Goal: Information Seeking & Learning: Learn about a topic

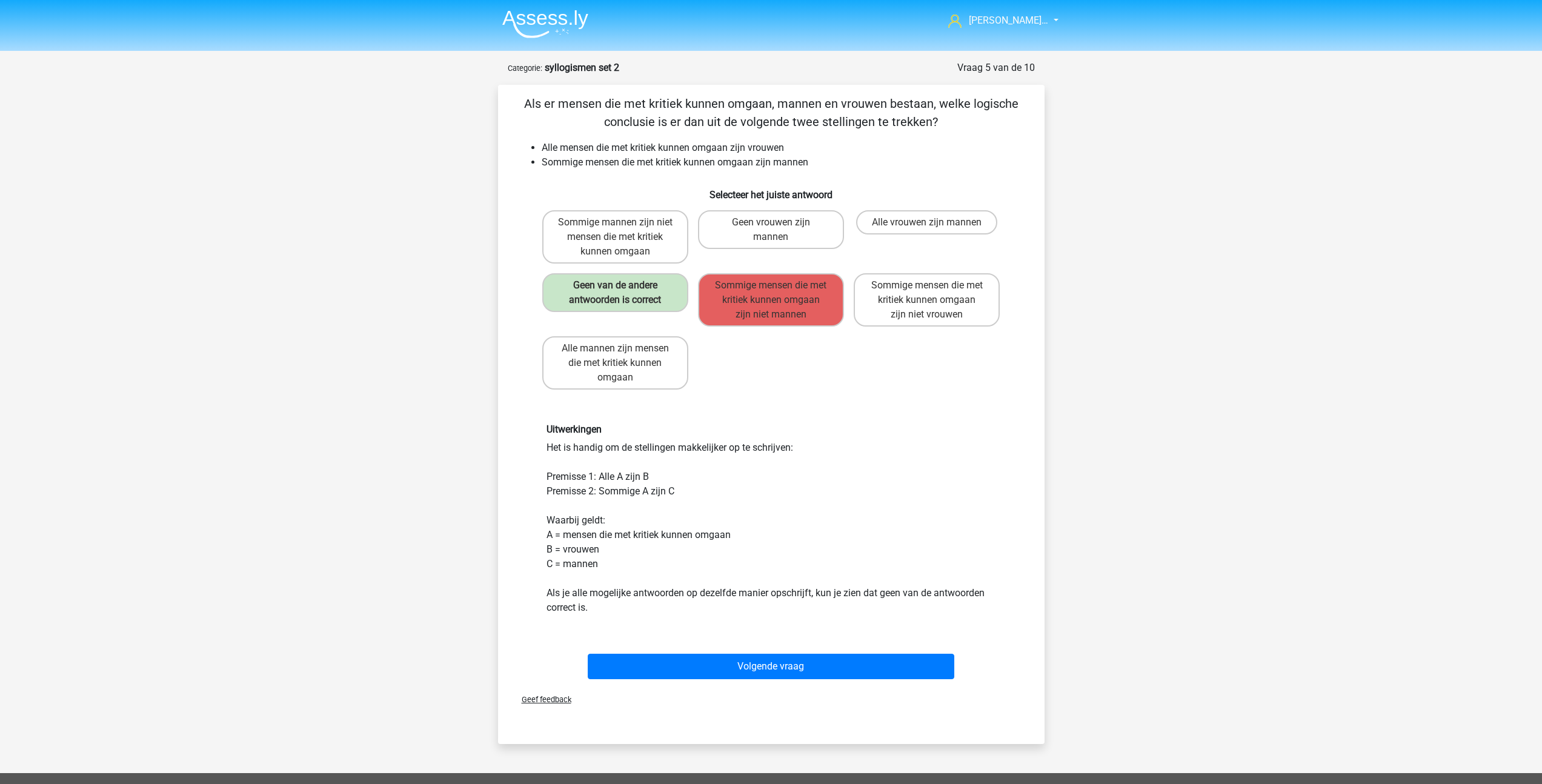
click at [533, 26] on img at bounding box center [545, 24] width 86 height 29
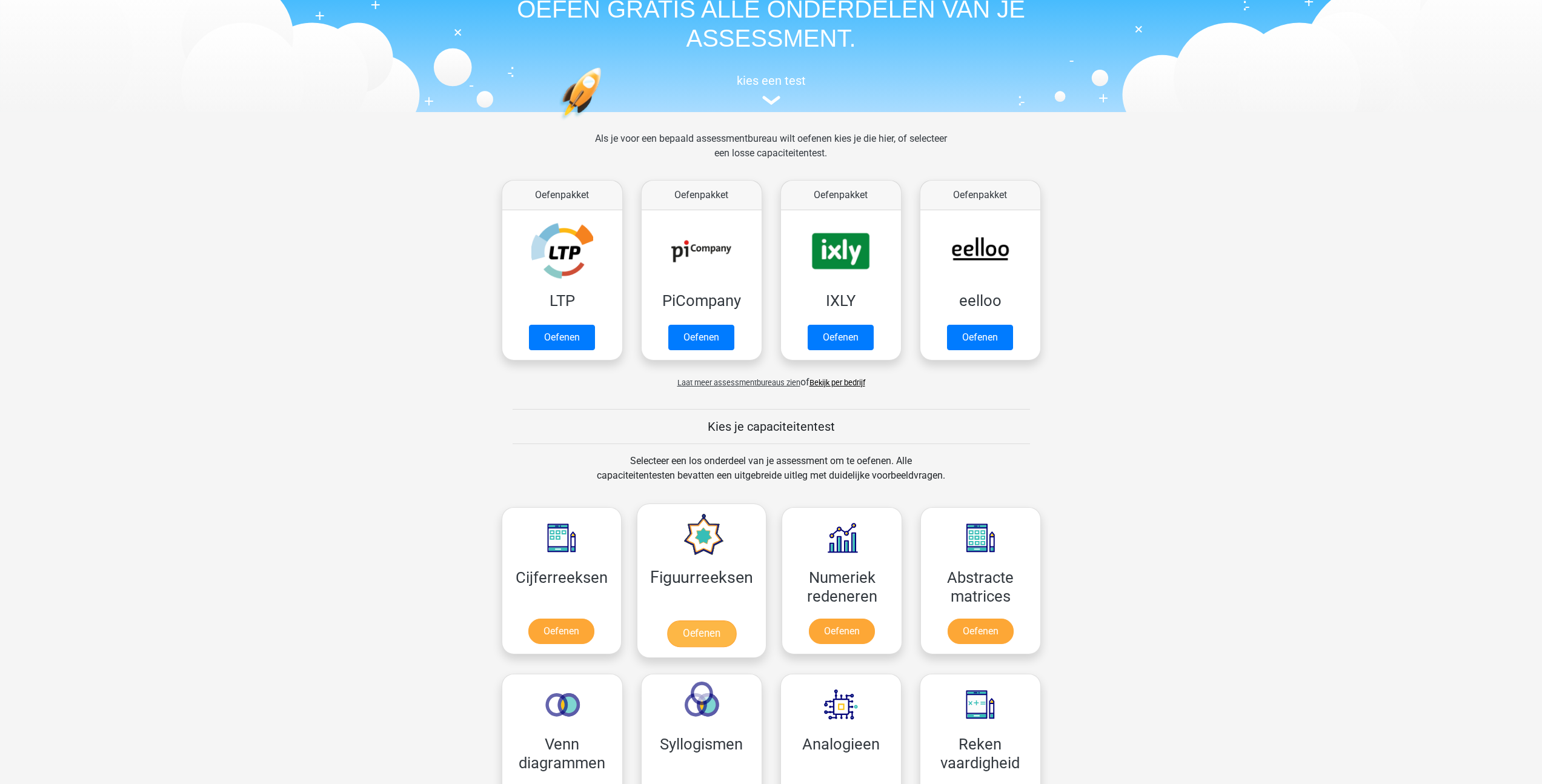
scroll to position [250, 0]
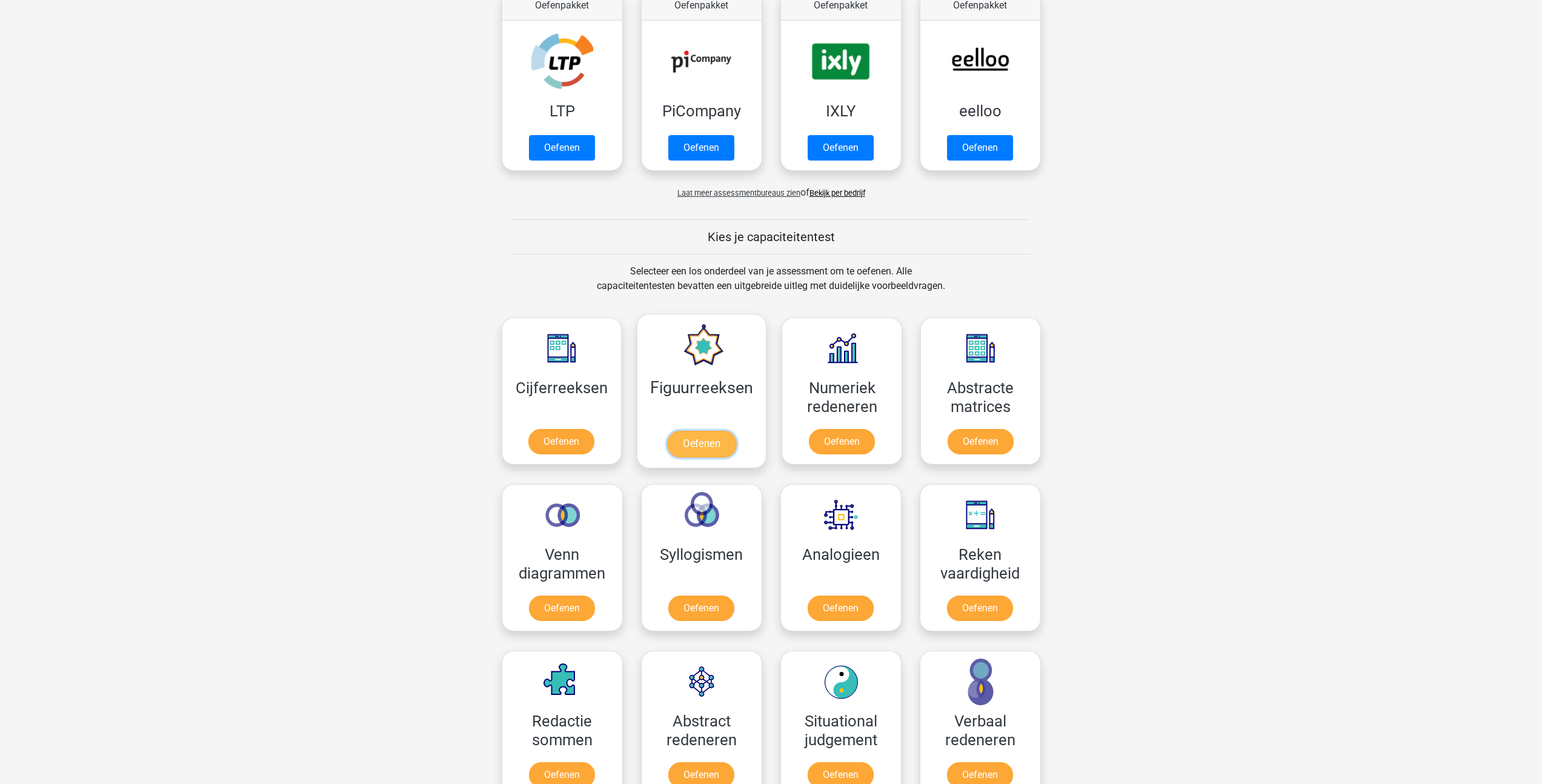
click at [685, 448] on link "Oefenen" at bounding box center [702, 444] width 69 height 27
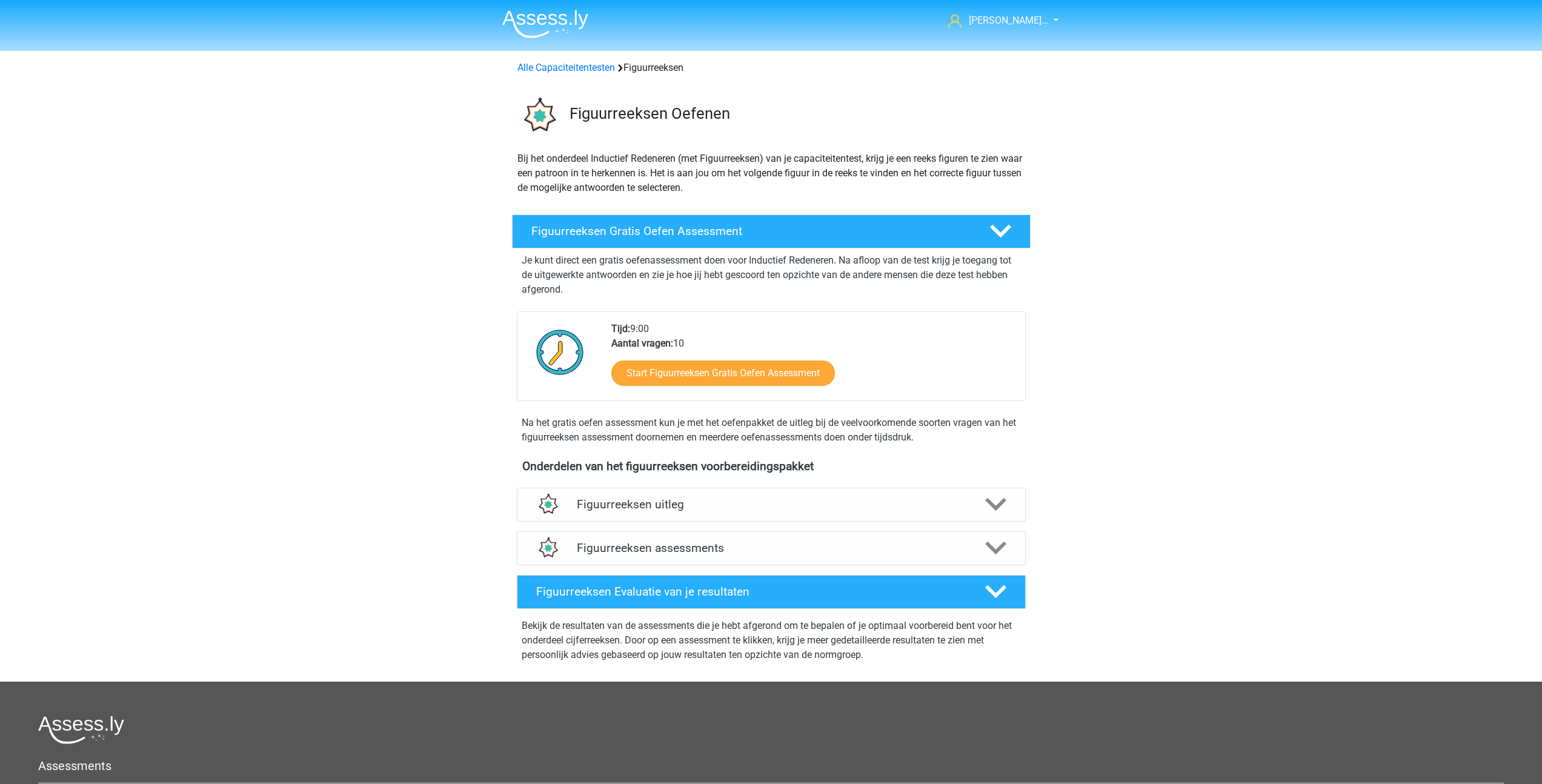
click at [689, 353] on div "Start Figuurreeksen Gratis Oefen Assessment" at bounding box center [813, 376] width 404 height 50
click at [677, 382] on link "Start Figuurreeksen Gratis Oefen Assessment" at bounding box center [723, 372] width 257 height 29
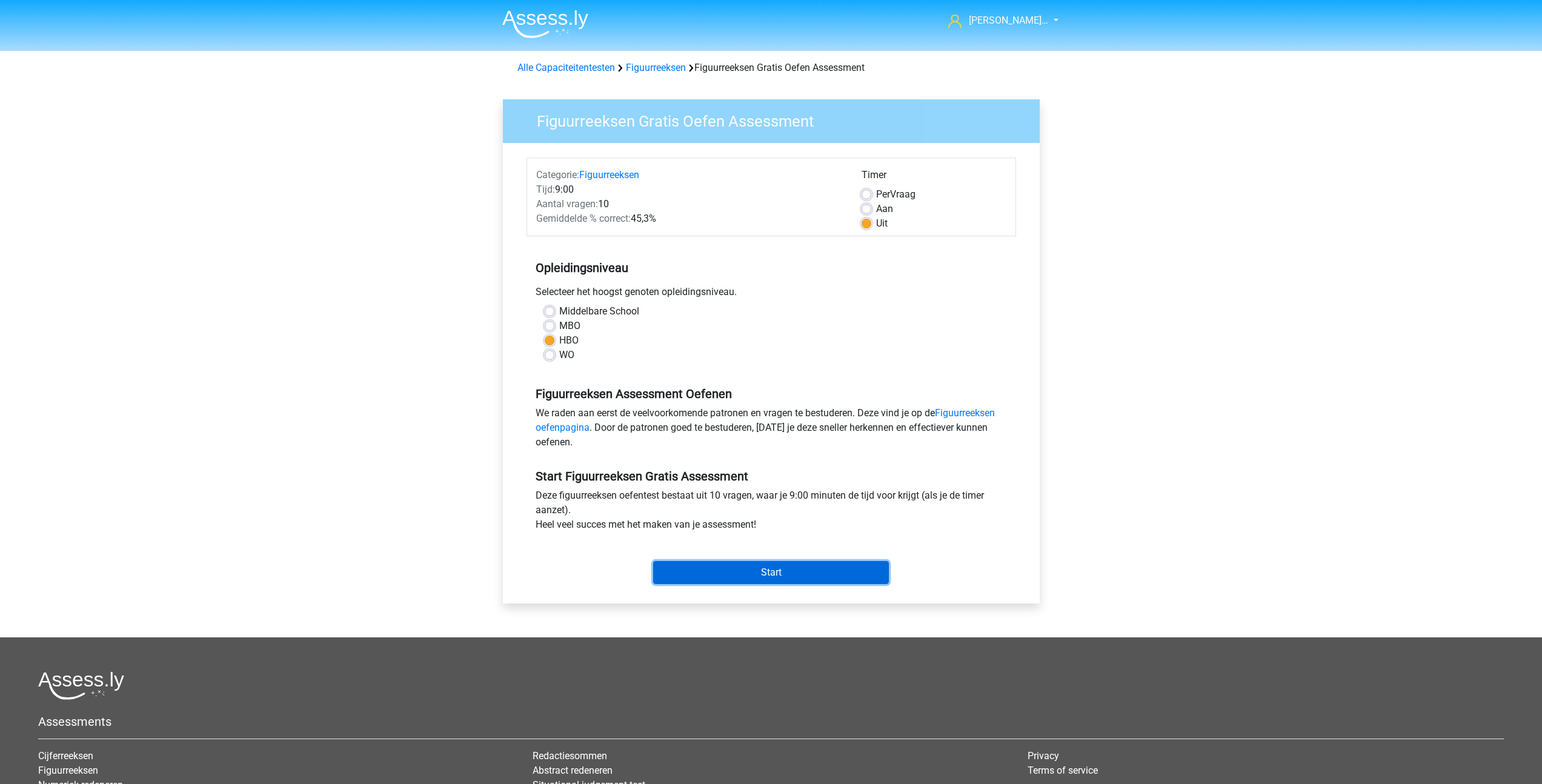
click at [774, 577] on input "Start" at bounding box center [771, 572] width 236 height 23
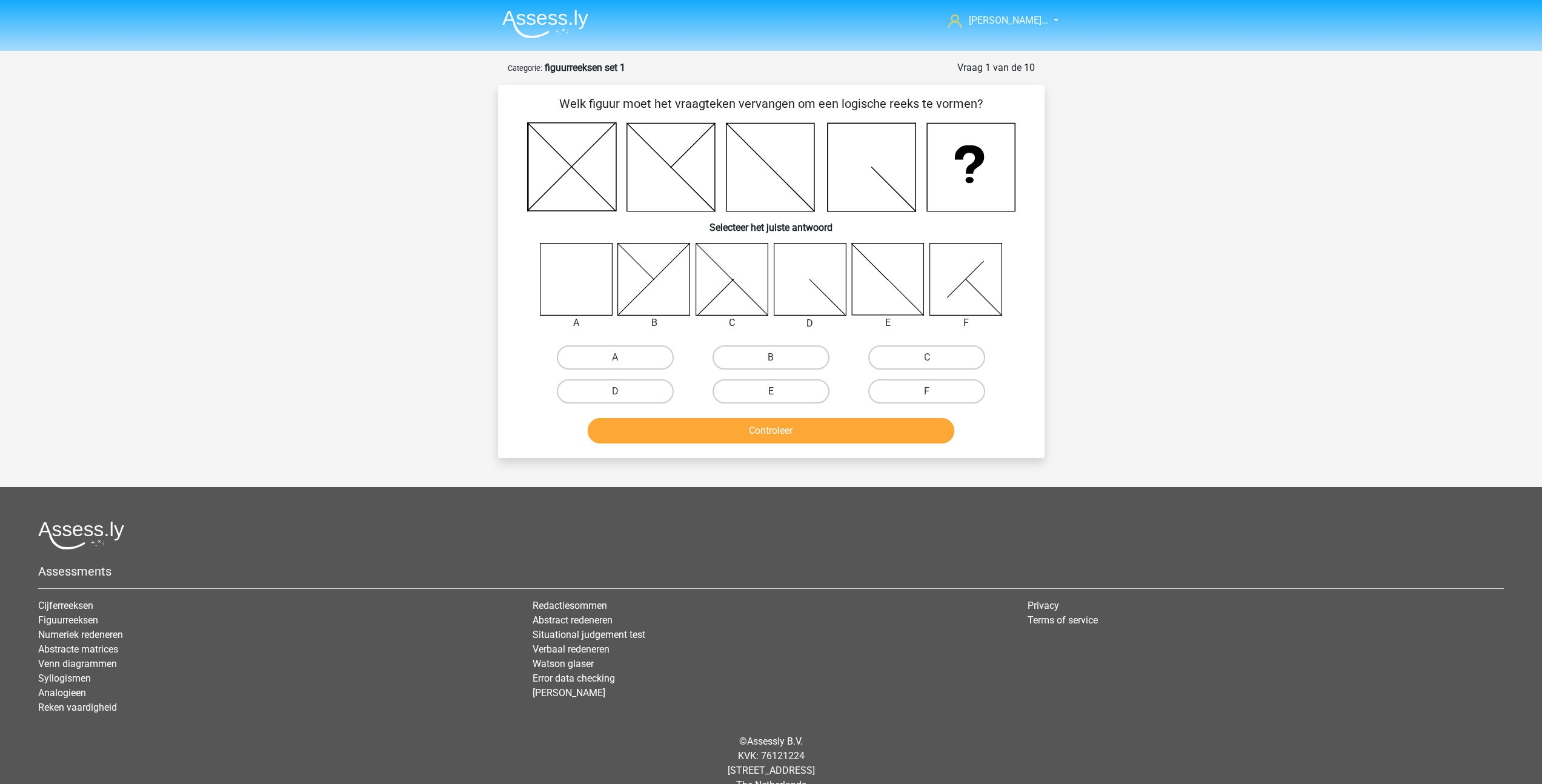
click at [592, 295] on icon at bounding box center [576, 278] width 72 height 72
click at [601, 307] on icon at bounding box center [576, 278] width 72 height 72
click at [618, 357] on input "A" at bounding box center [619, 361] width 8 height 8
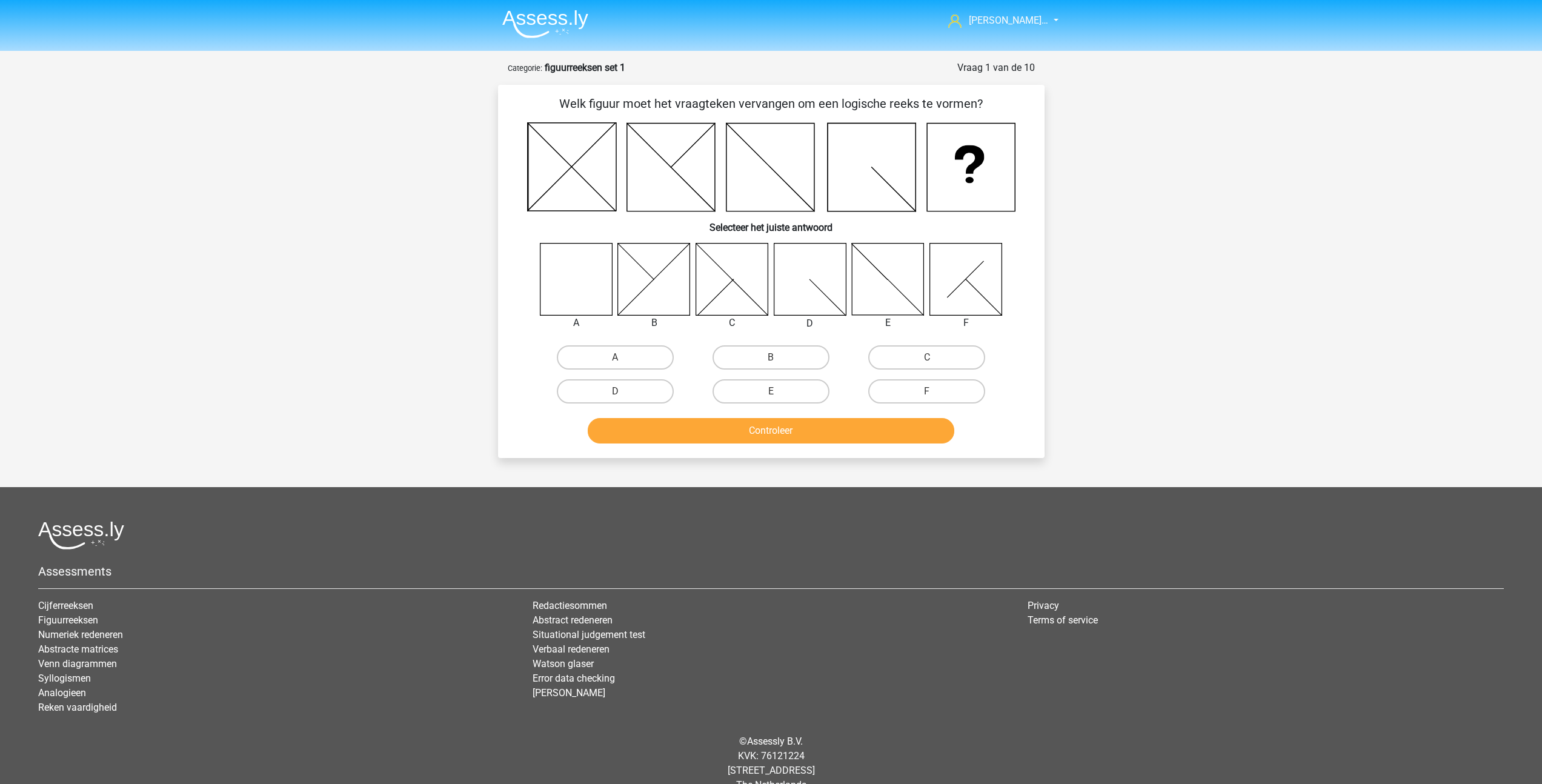
radio input "true"
click at [692, 436] on button "Controleer" at bounding box center [771, 431] width 366 height 26
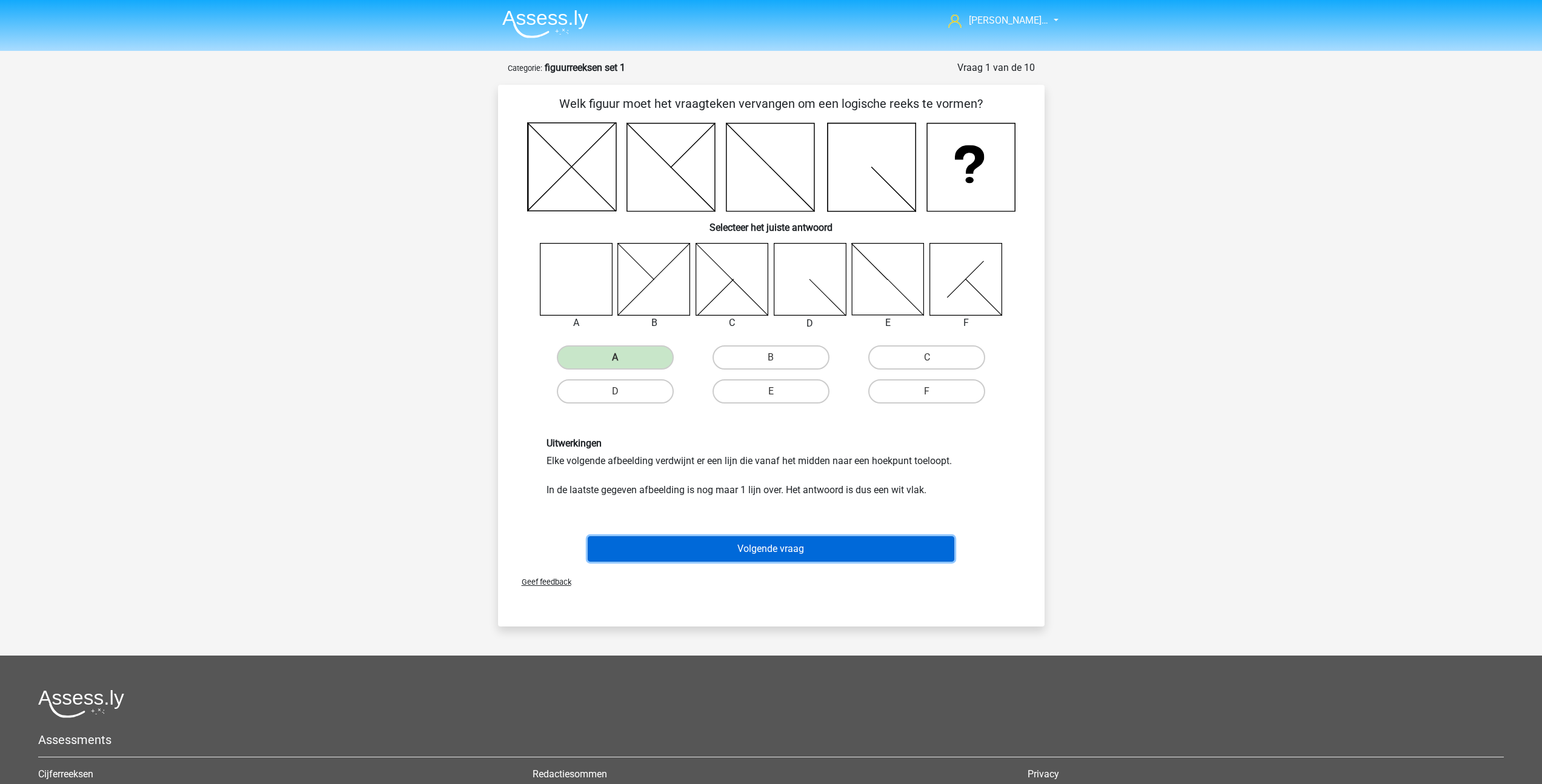
click at [717, 552] on button "Volgende vraag" at bounding box center [771, 549] width 366 height 26
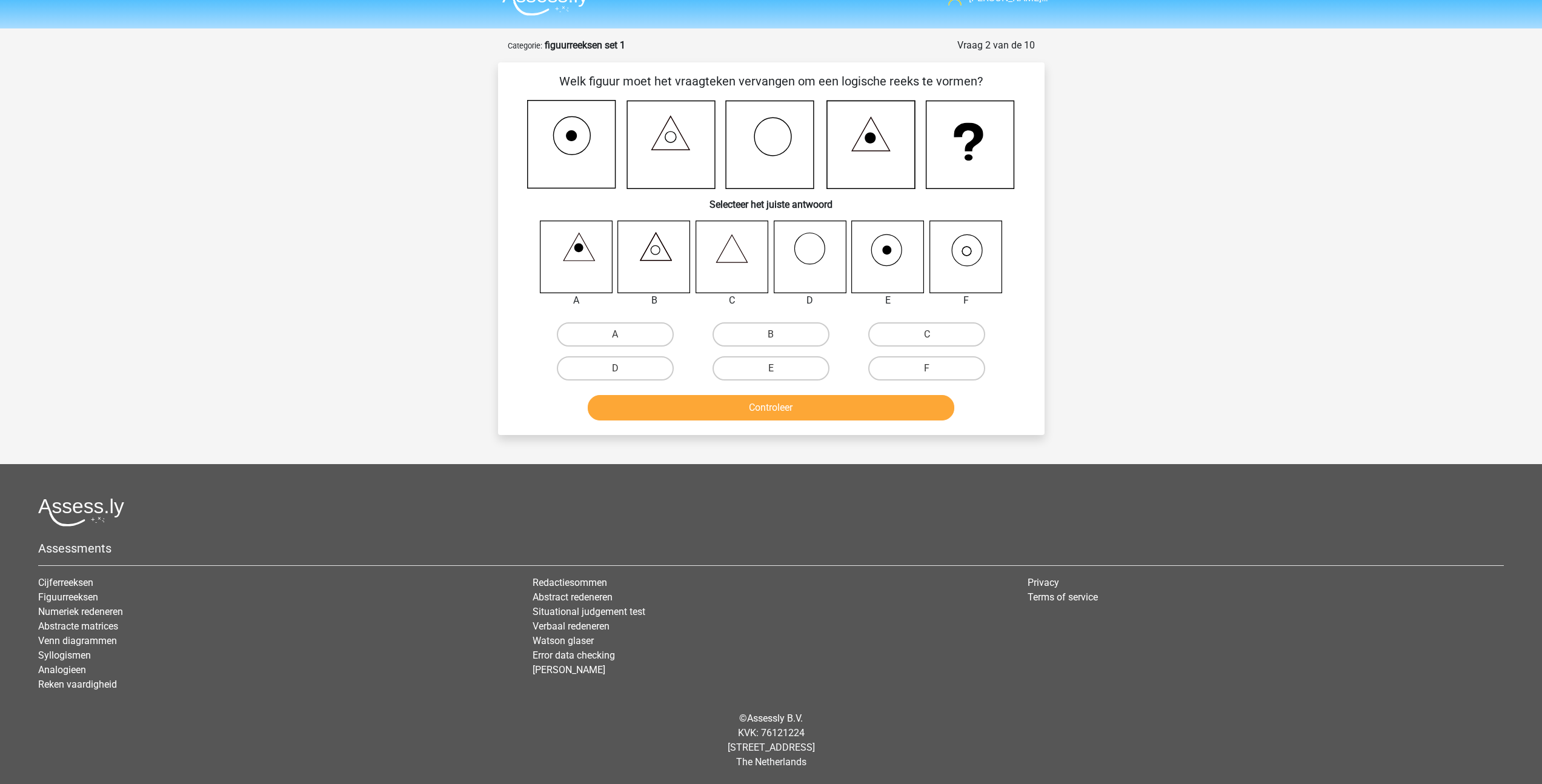
click at [966, 276] on icon at bounding box center [965, 256] width 72 height 72
click at [910, 363] on label "F" at bounding box center [926, 368] width 117 height 24
click at [927, 368] on input "F" at bounding box center [931, 372] width 8 height 8
radio input "true"
click at [890, 400] on button "Controleer" at bounding box center [771, 408] width 366 height 26
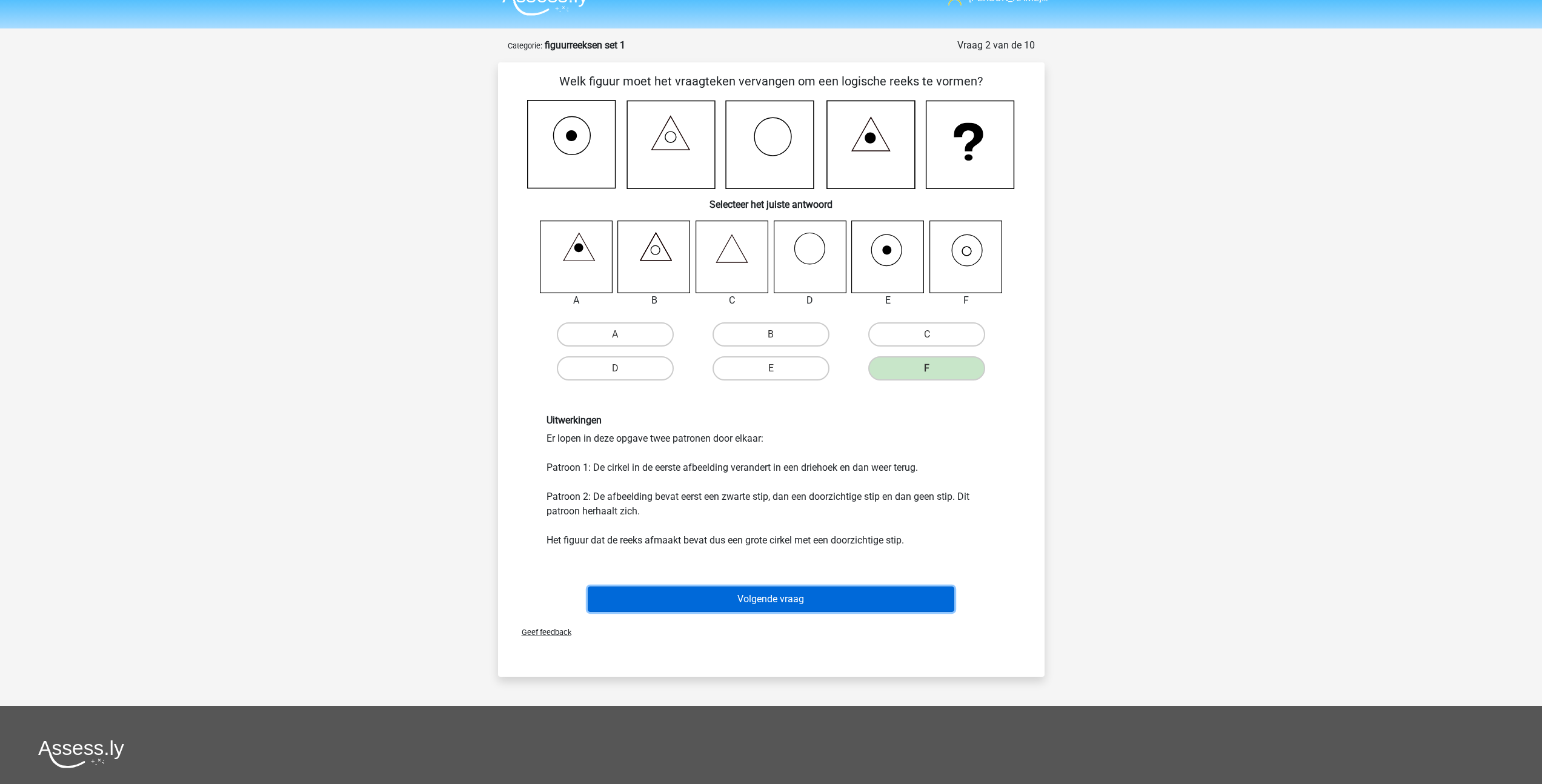
click at [870, 591] on button "Volgende vraag" at bounding box center [771, 599] width 366 height 26
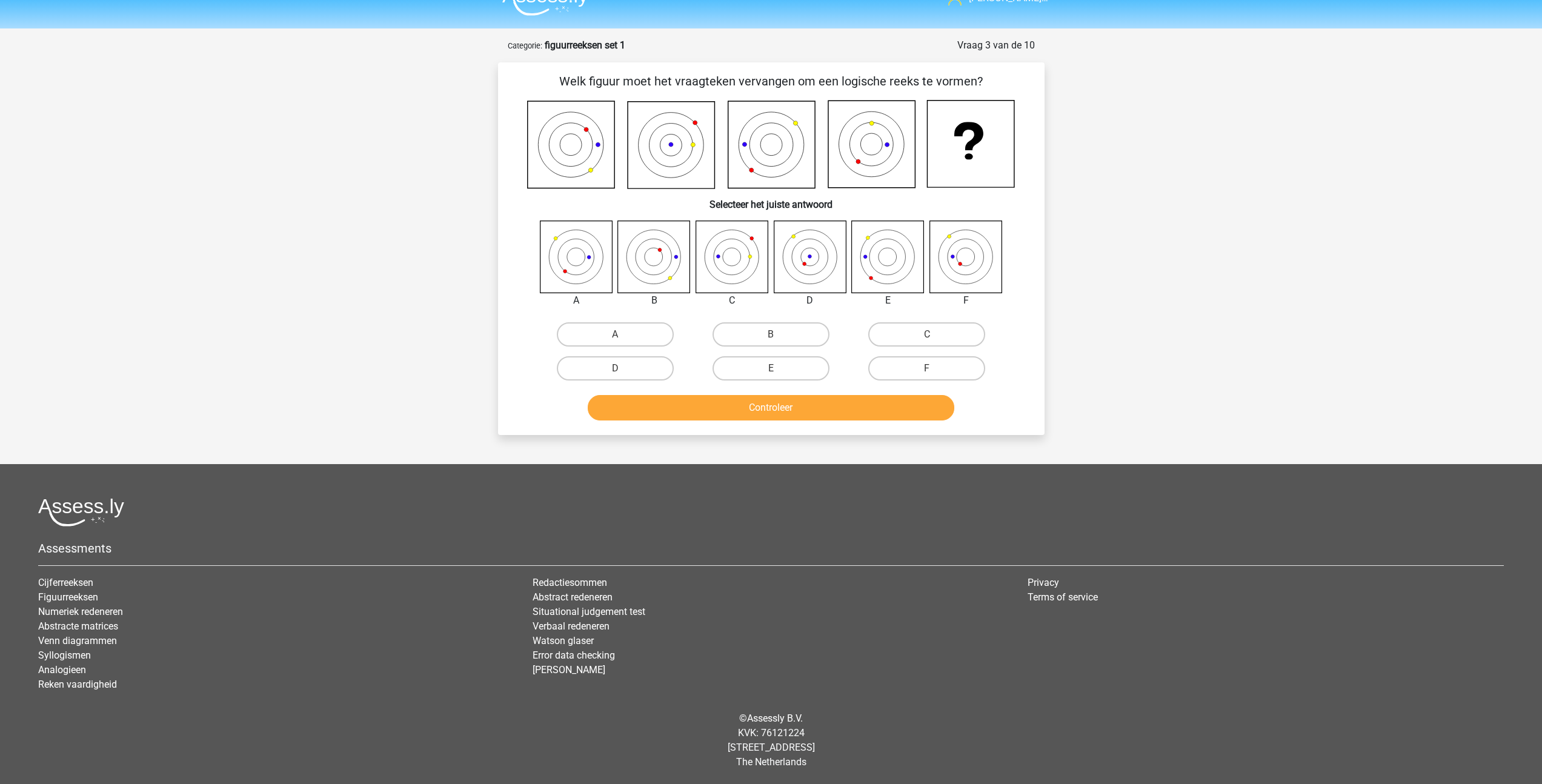
click at [977, 258] on icon at bounding box center [965, 256] width 72 height 72
click at [882, 364] on label "F" at bounding box center [926, 368] width 117 height 24
click at [927, 368] on input "F" at bounding box center [931, 372] width 8 height 8
radio input "true"
click at [873, 407] on button "Controleer" at bounding box center [771, 408] width 366 height 26
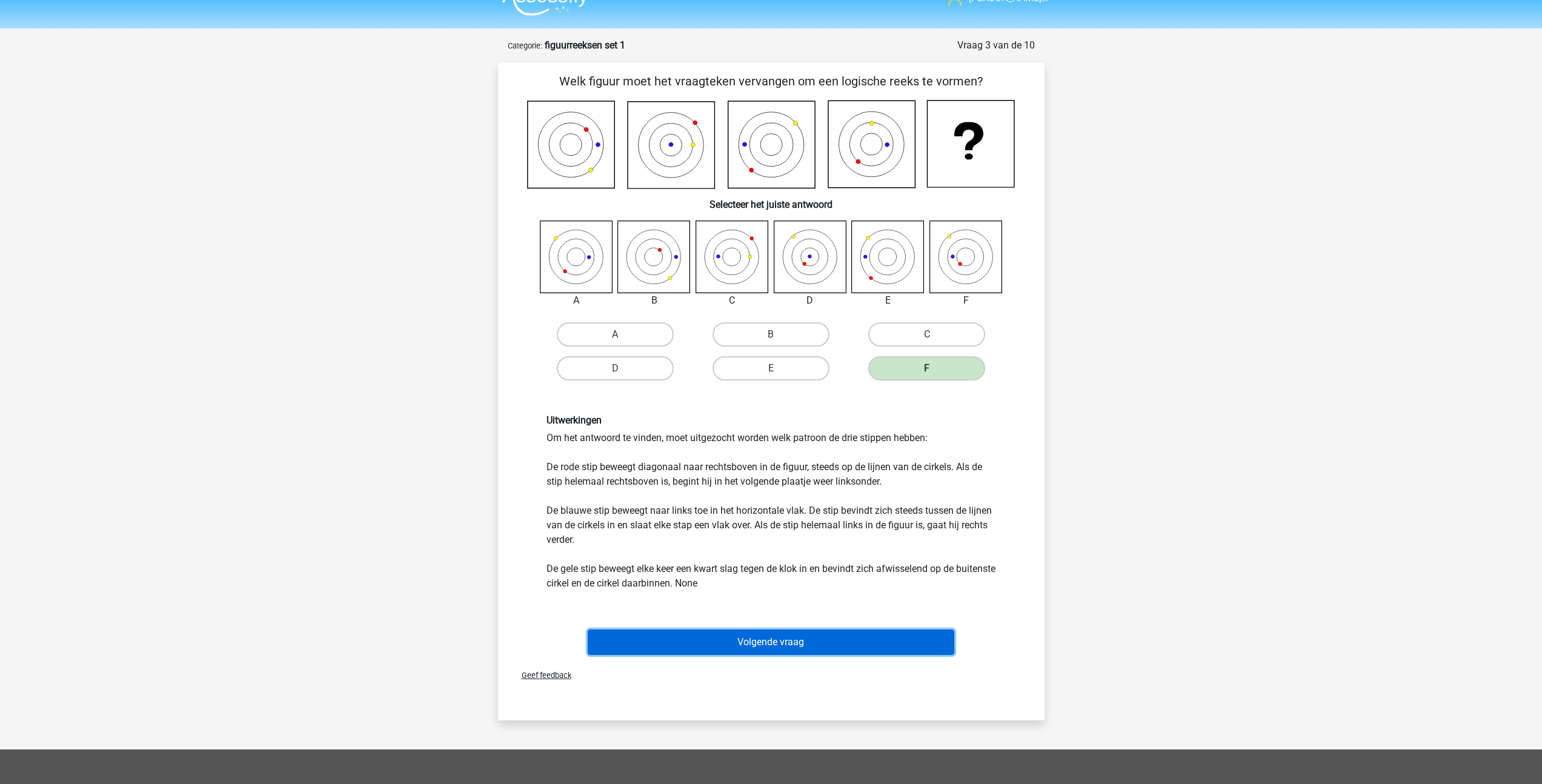
click at [809, 653] on button "Volgende vraag" at bounding box center [771, 642] width 366 height 26
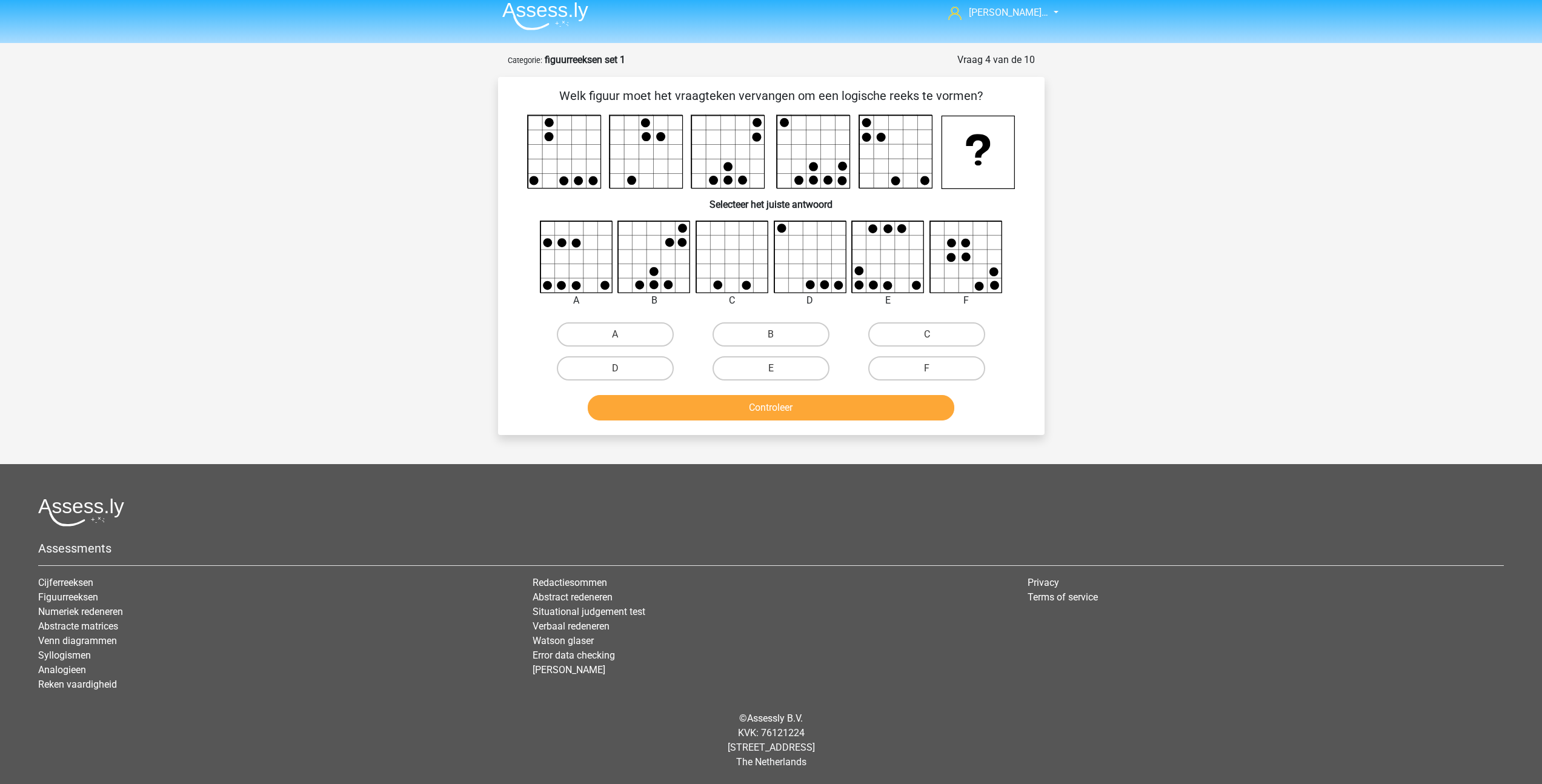
scroll to position [8, 0]
click at [773, 368] on input "E" at bounding box center [774, 372] width 8 height 8
radio input "true"
click at [770, 403] on button "Controleer" at bounding box center [771, 408] width 366 height 26
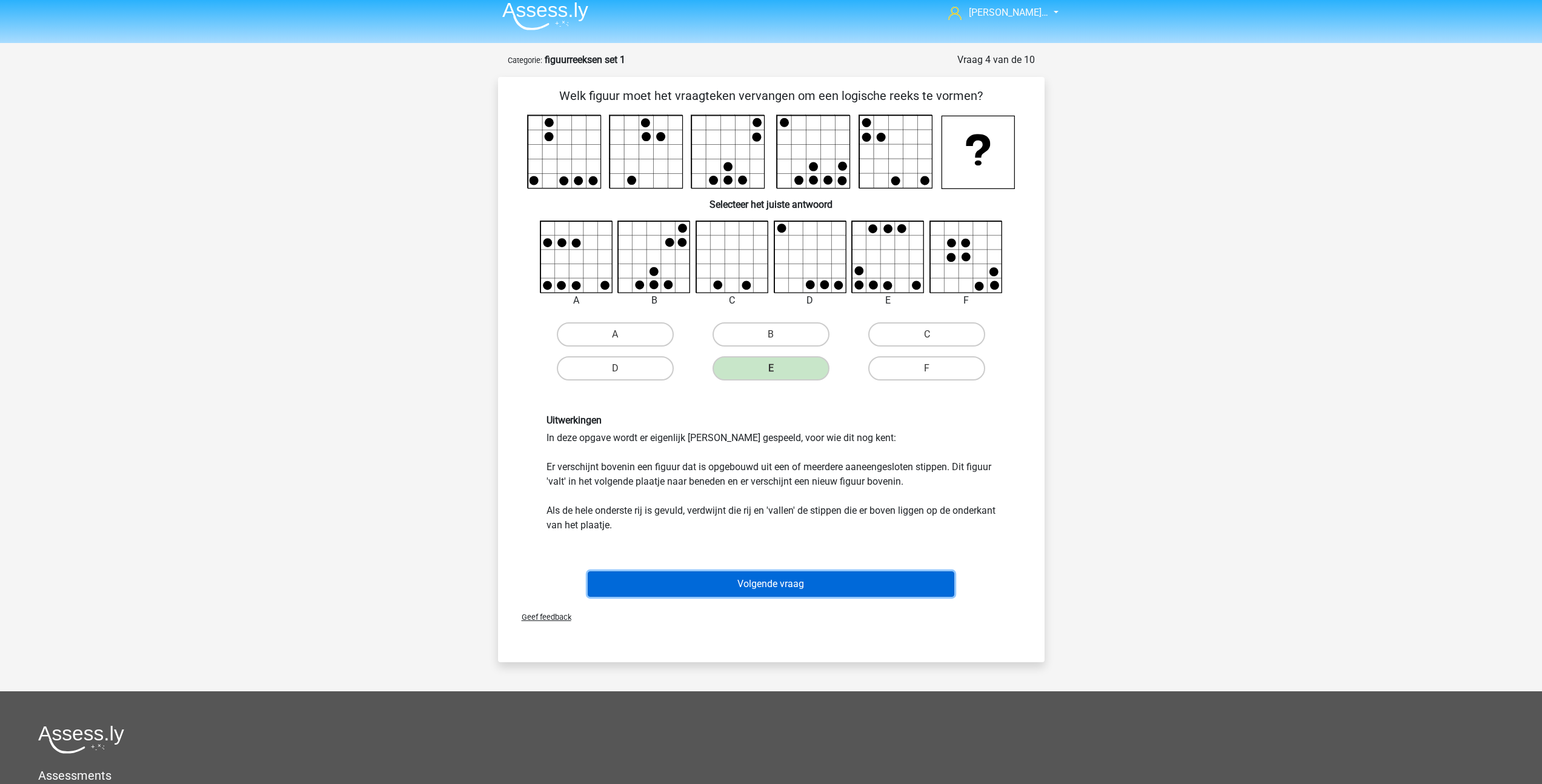
click at [761, 583] on button "Volgende vraag" at bounding box center [771, 585] width 366 height 26
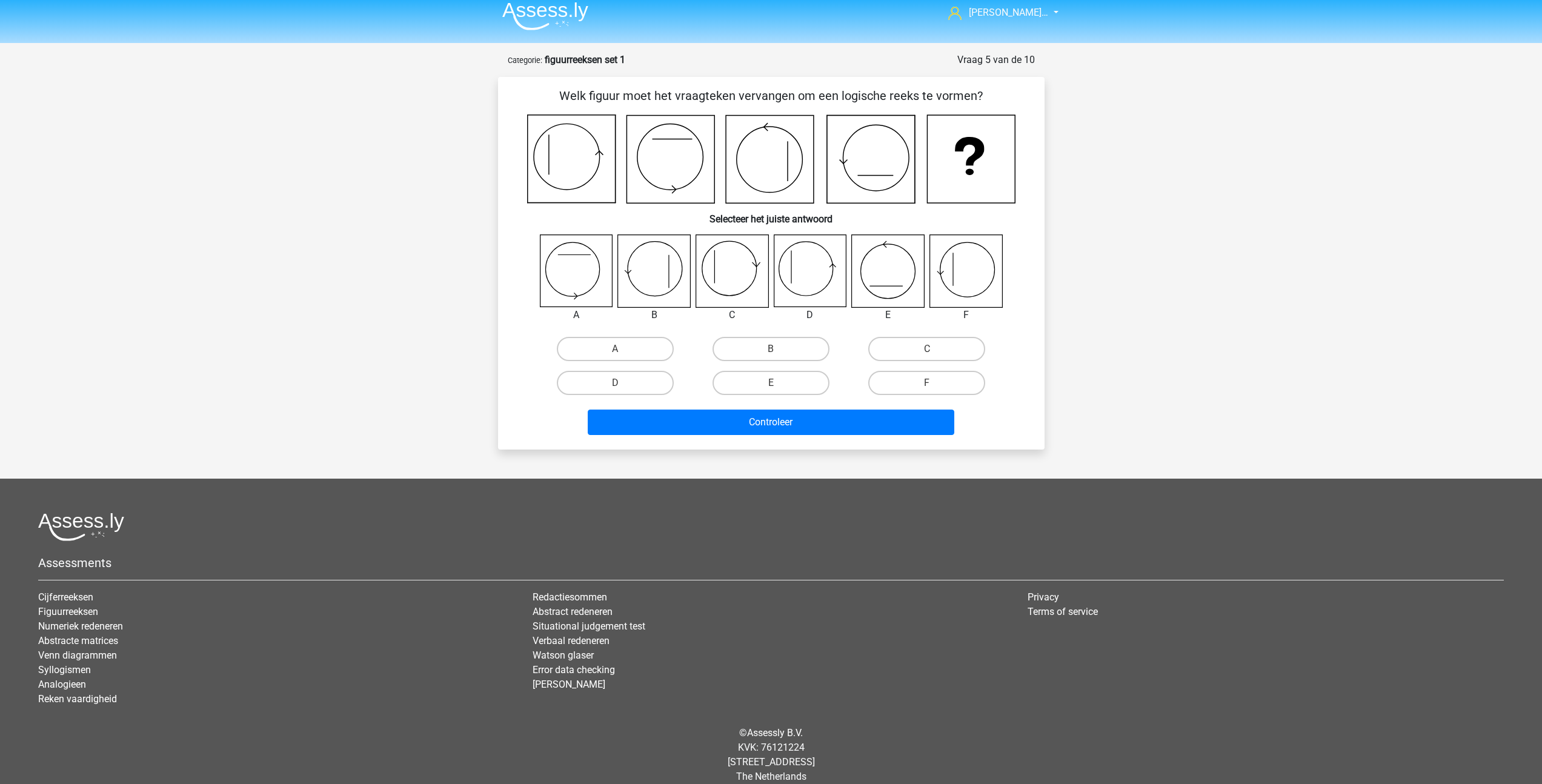
scroll to position [22, 0]
